Goal: Register for event/course

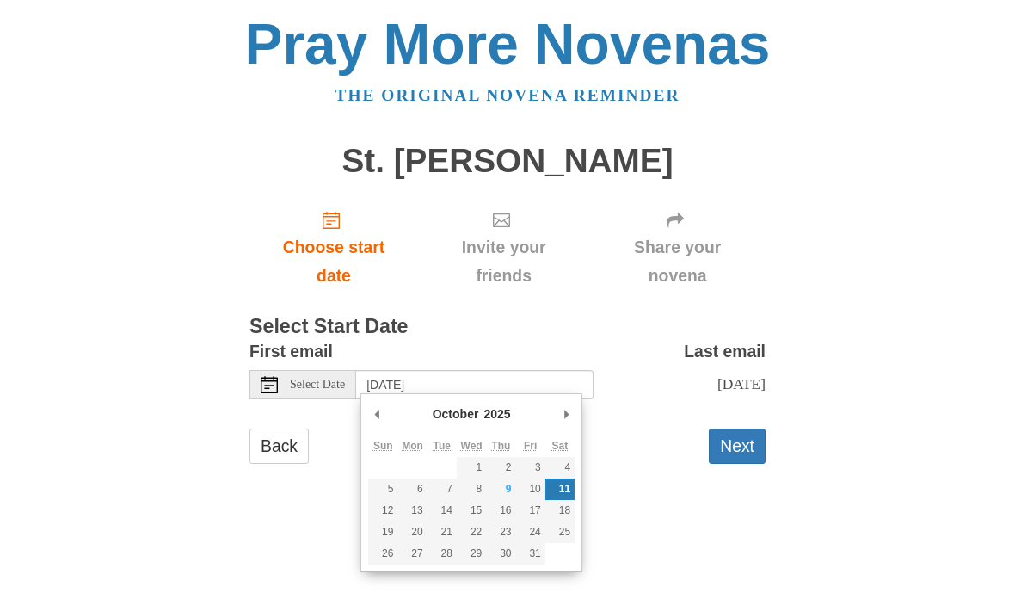
scroll to position [379, 0]
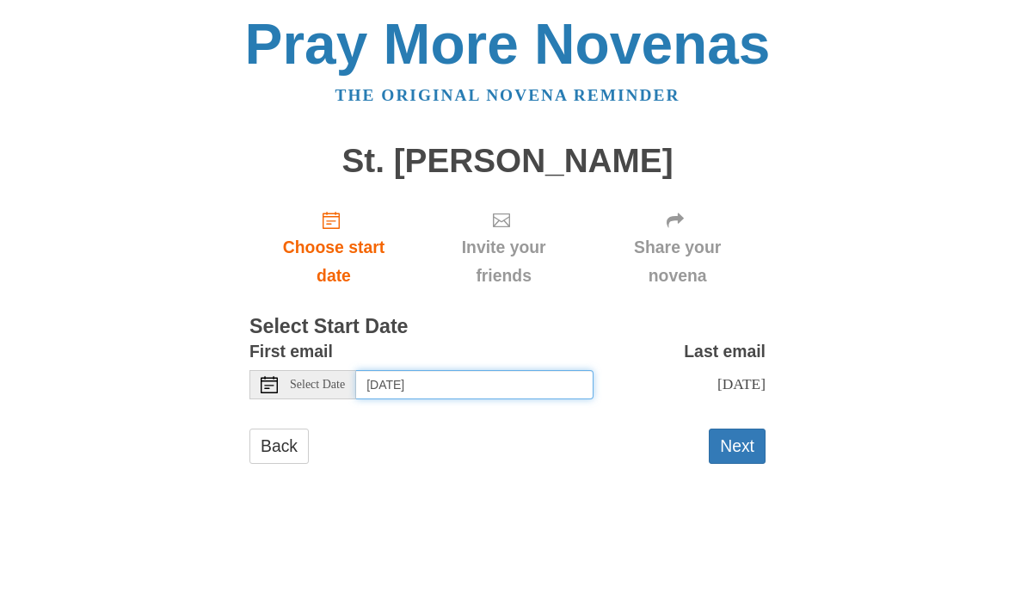
click at [514, 379] on input "Saturday, October 11th" at bounding box center [474, 384] width 237 height 29
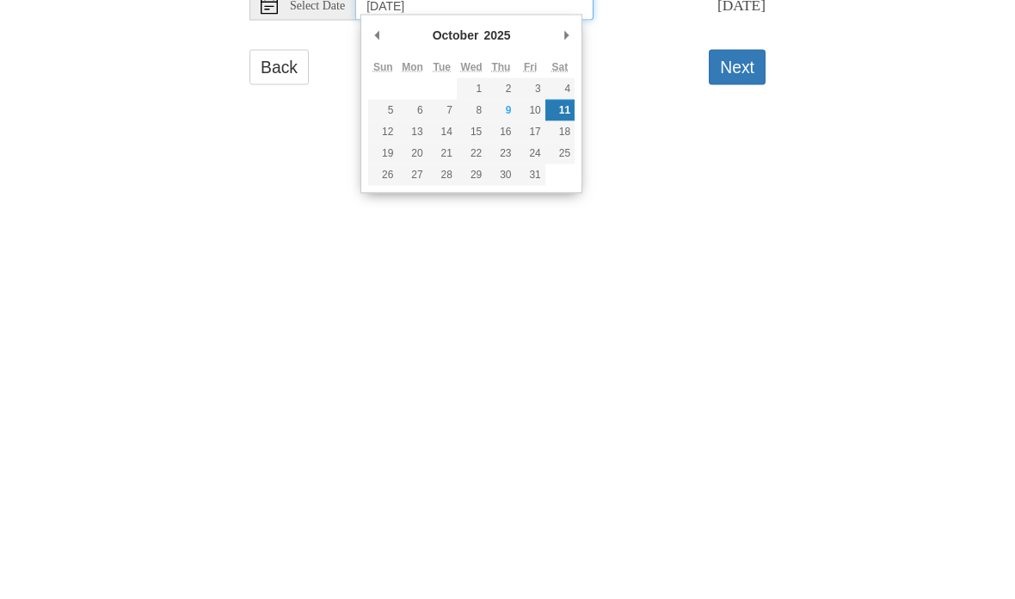
type input "Friday, October 10th"
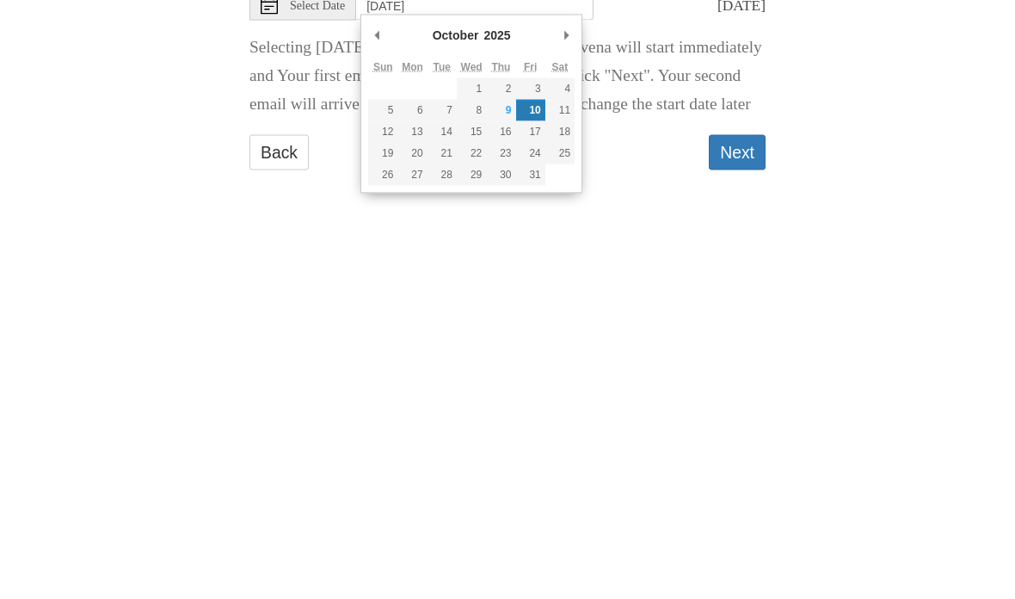
scroll to position [20, 0]
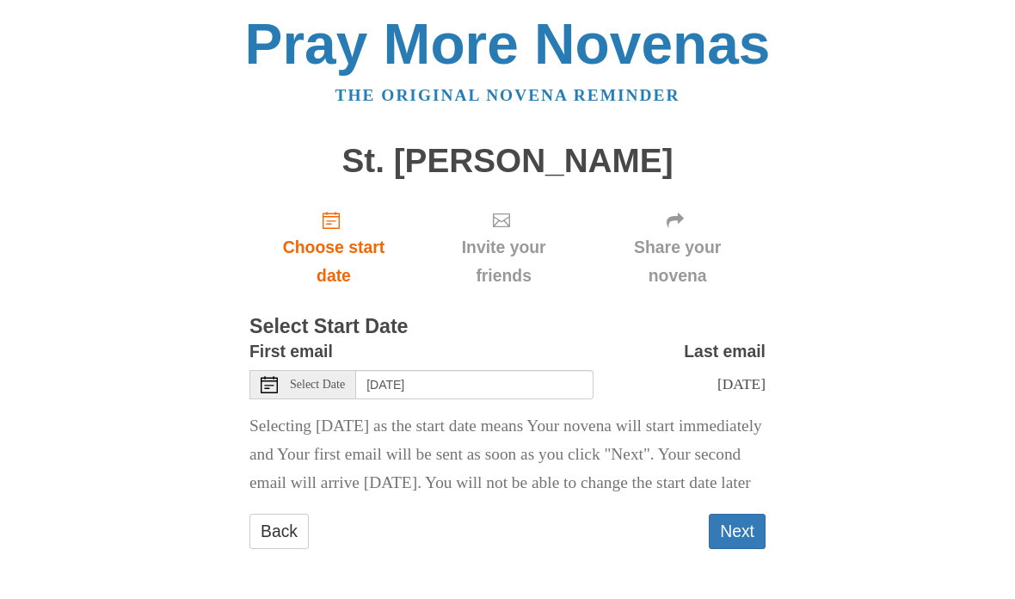
click at [752, 529] on button "Next" at bounding box center [737, 531] width 57 height 35
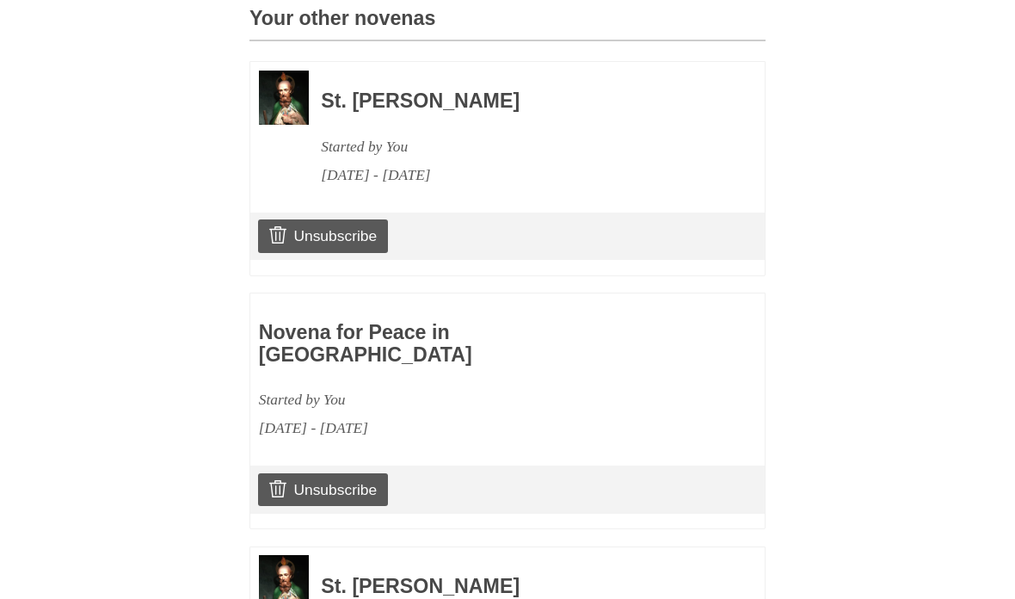
scroll to position [918, 0]
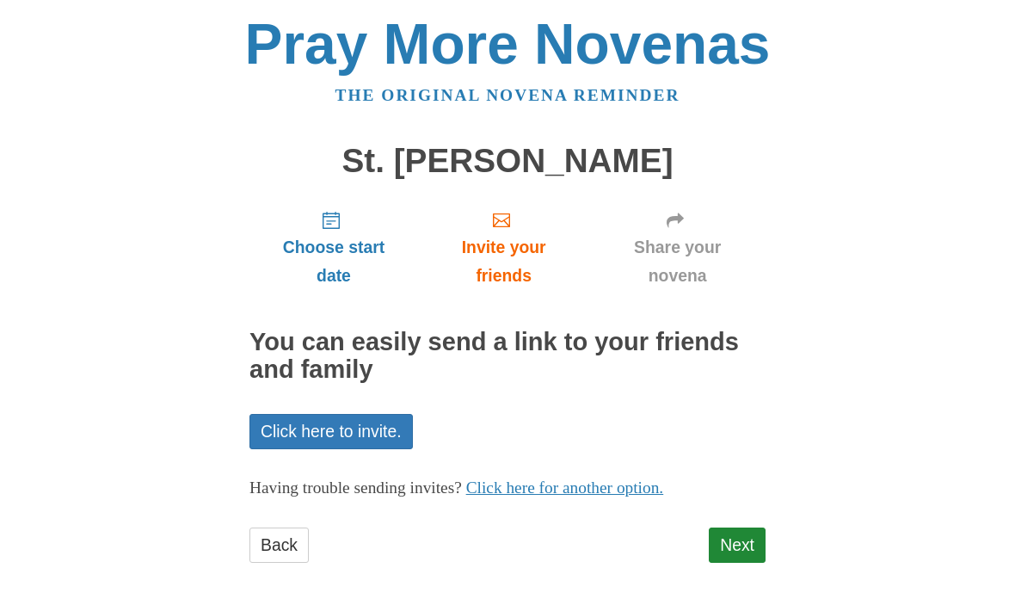
click at [736, 544] on link "Next" at bounding box center [737, 544] width 57 height 35
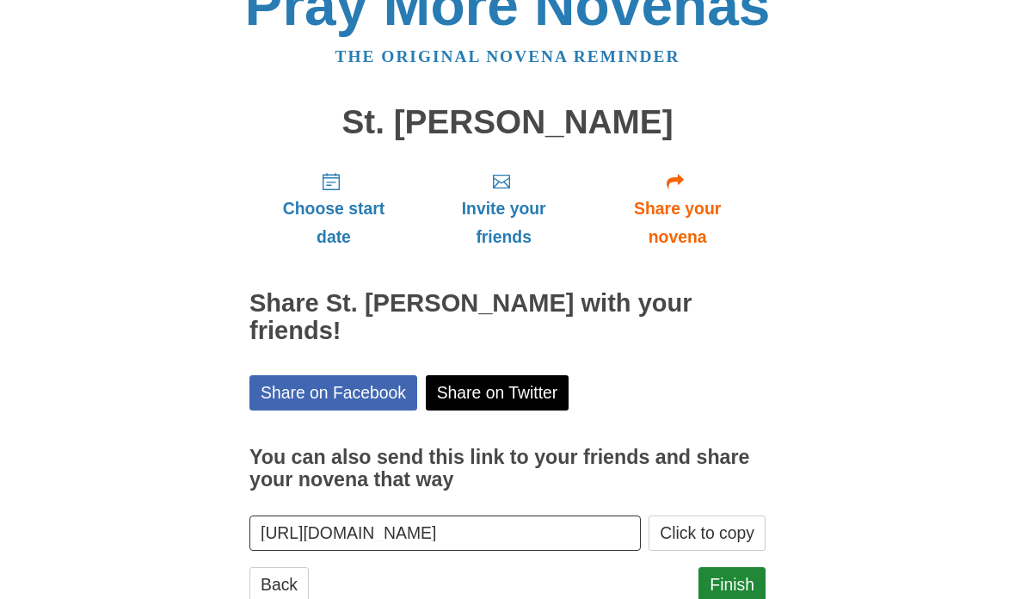
scroll to position [59, 0]
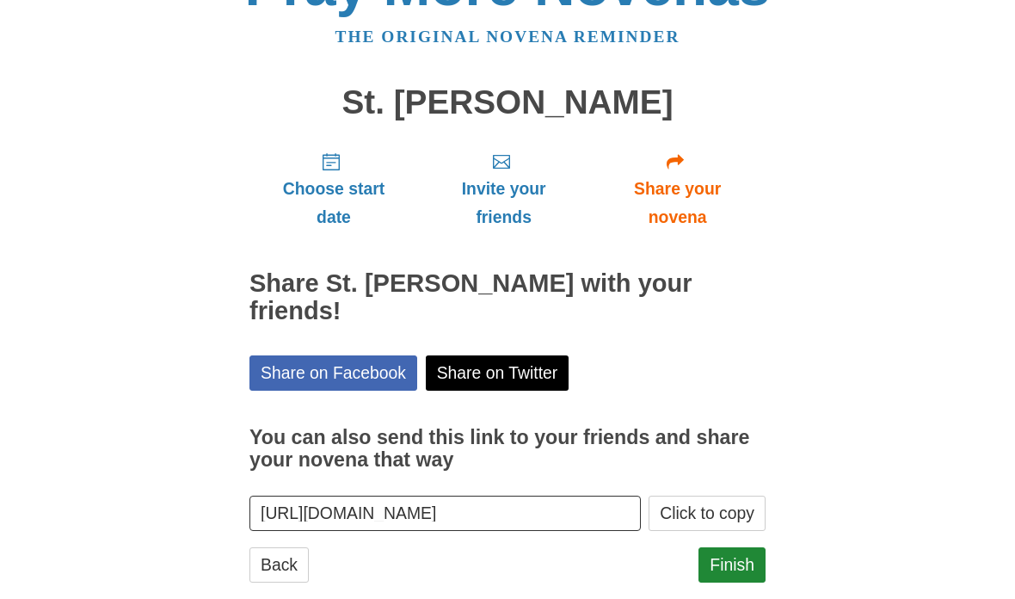
click at [735, 547] on link "Finish" at bounding box center [732, 564] width 67 height 35
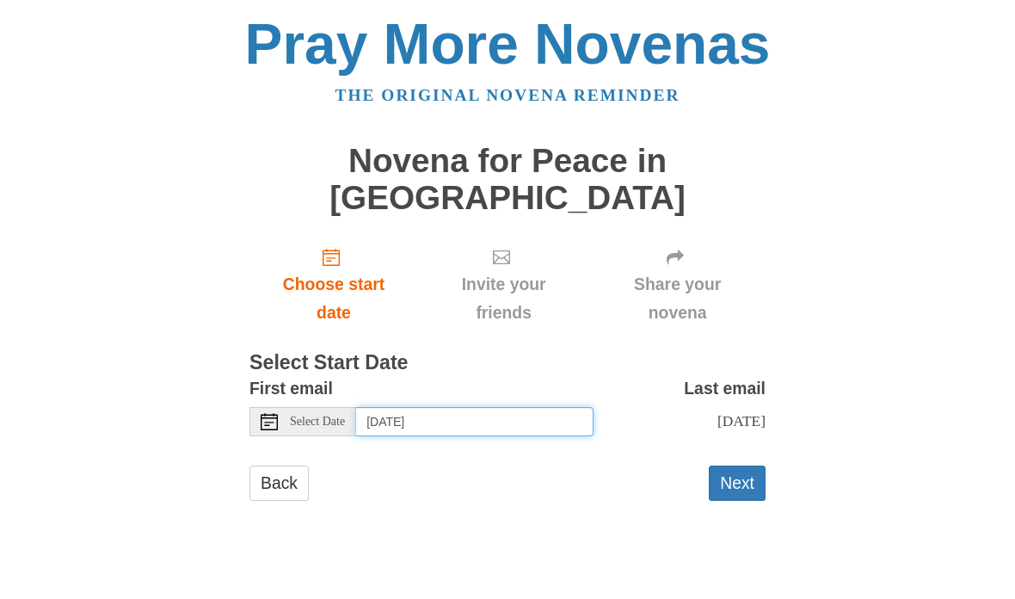
click at [577, 407] on input "[DATE]" at bounding box center [474, 421] width 237 height 29
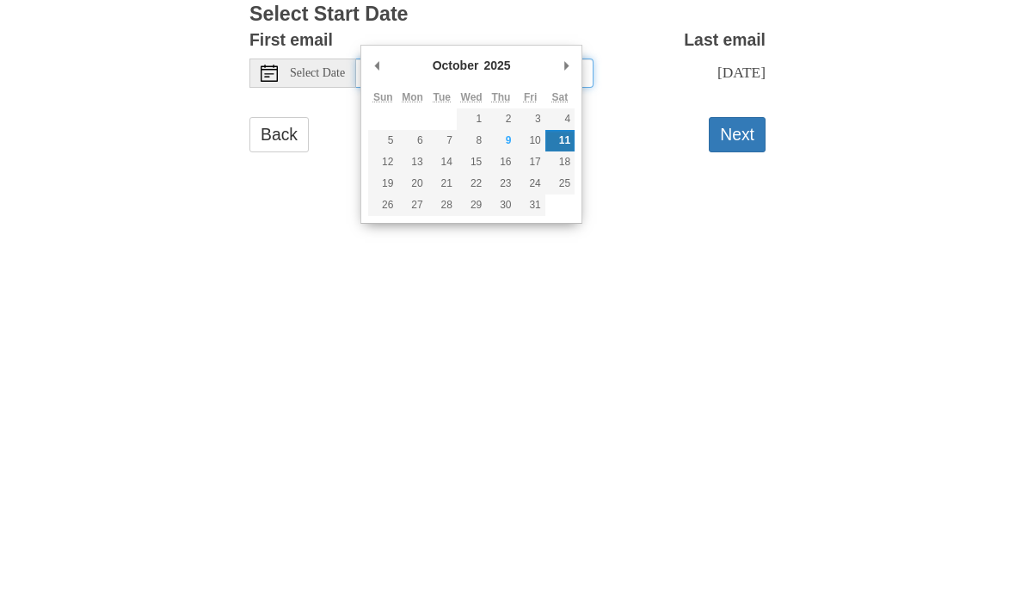
type input "[DATE]"
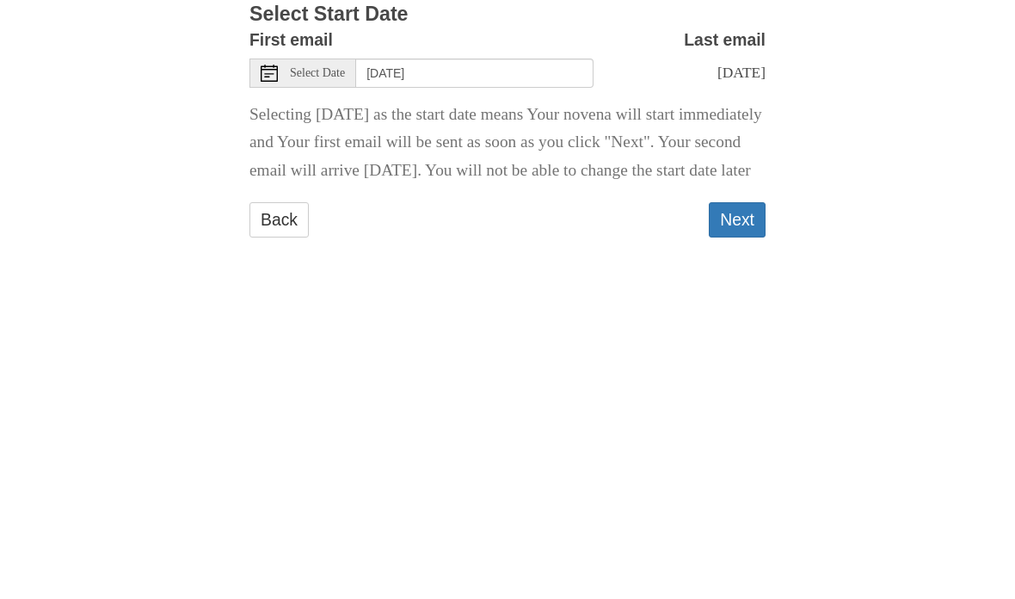
scroll to position [20, 0]
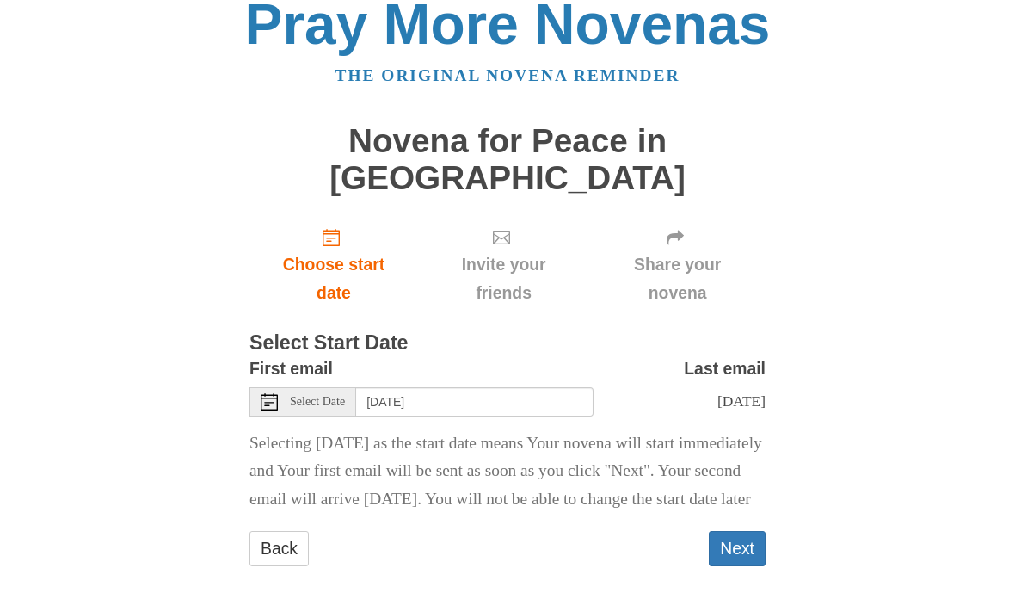
click at [749, 531] on button "Next" at bounding box center [737, 548] width 57 height 35
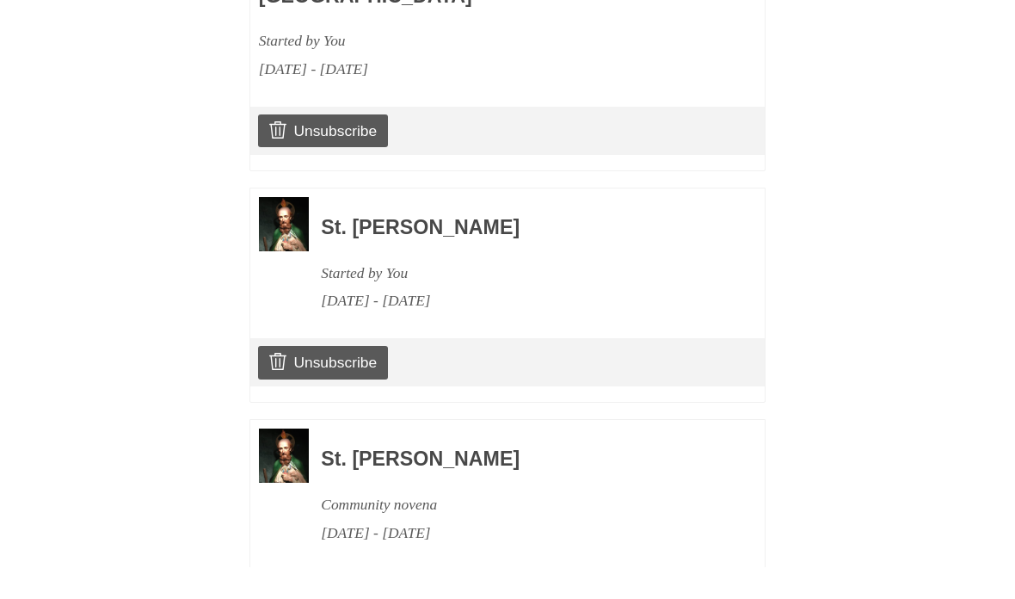
scroll to position [1216, 0]
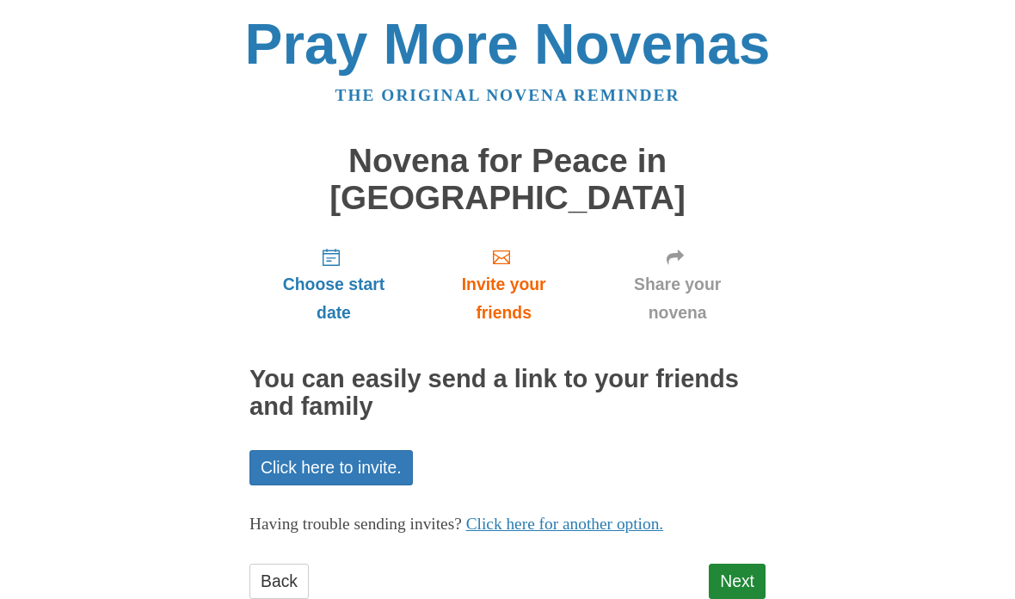
click at [758, 564] on link "Next" at bounding box center [737, 581] width 57 height 35
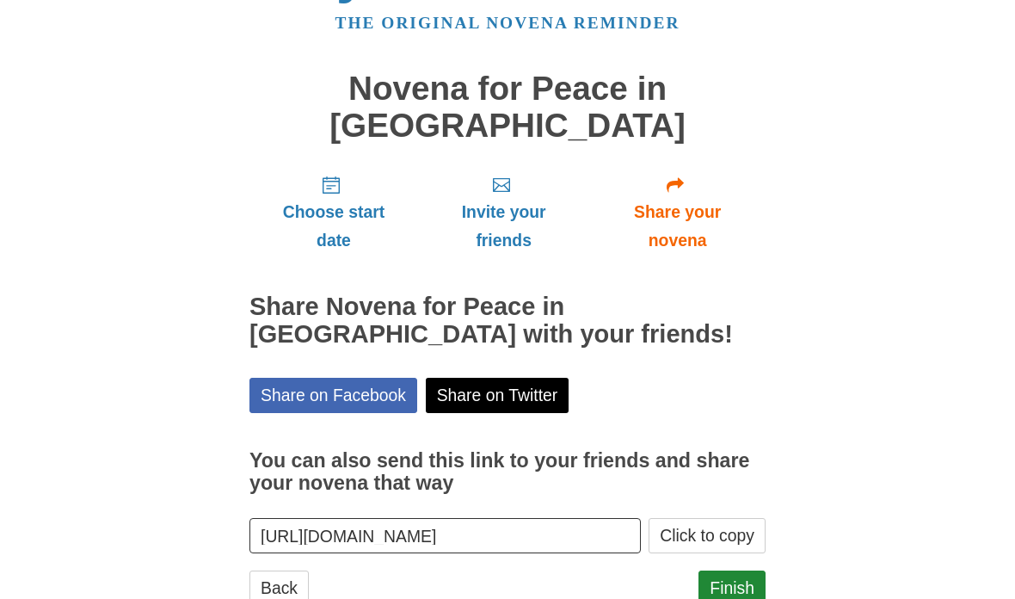
scroll to position [85, 0]
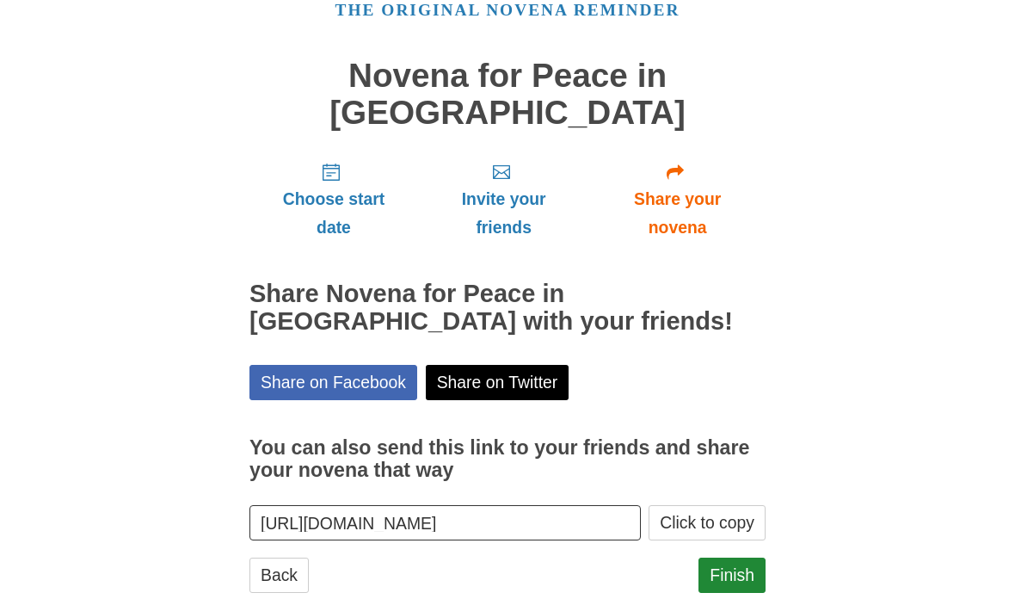
click at [749, 558] on link "Finish" at bounding box center [732, 575] width 67 height 35
